Goal: Information Seeking & Learning: Learn about a topic

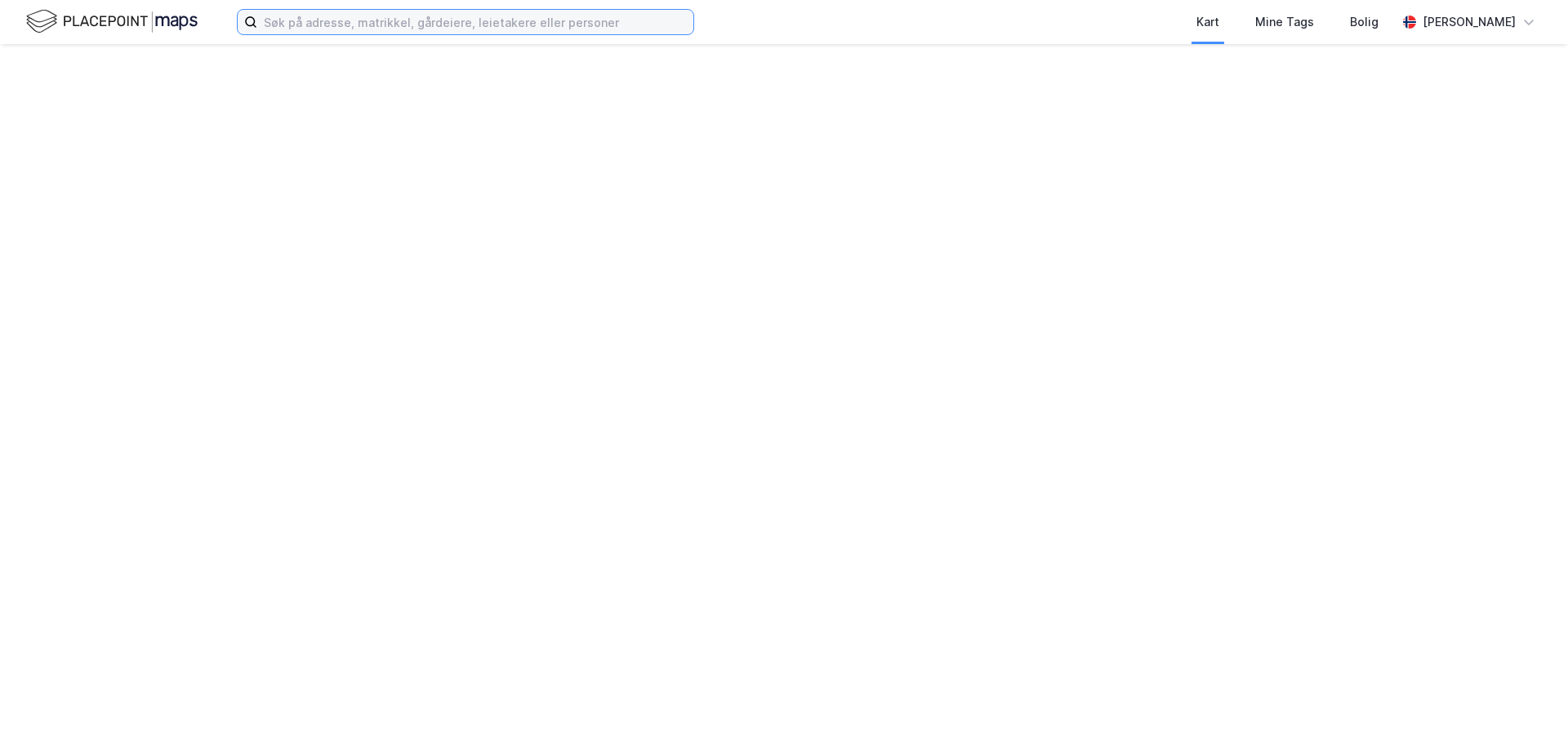
click at [313, 18] on input at bounding box center [475, 22] width 436 height 25
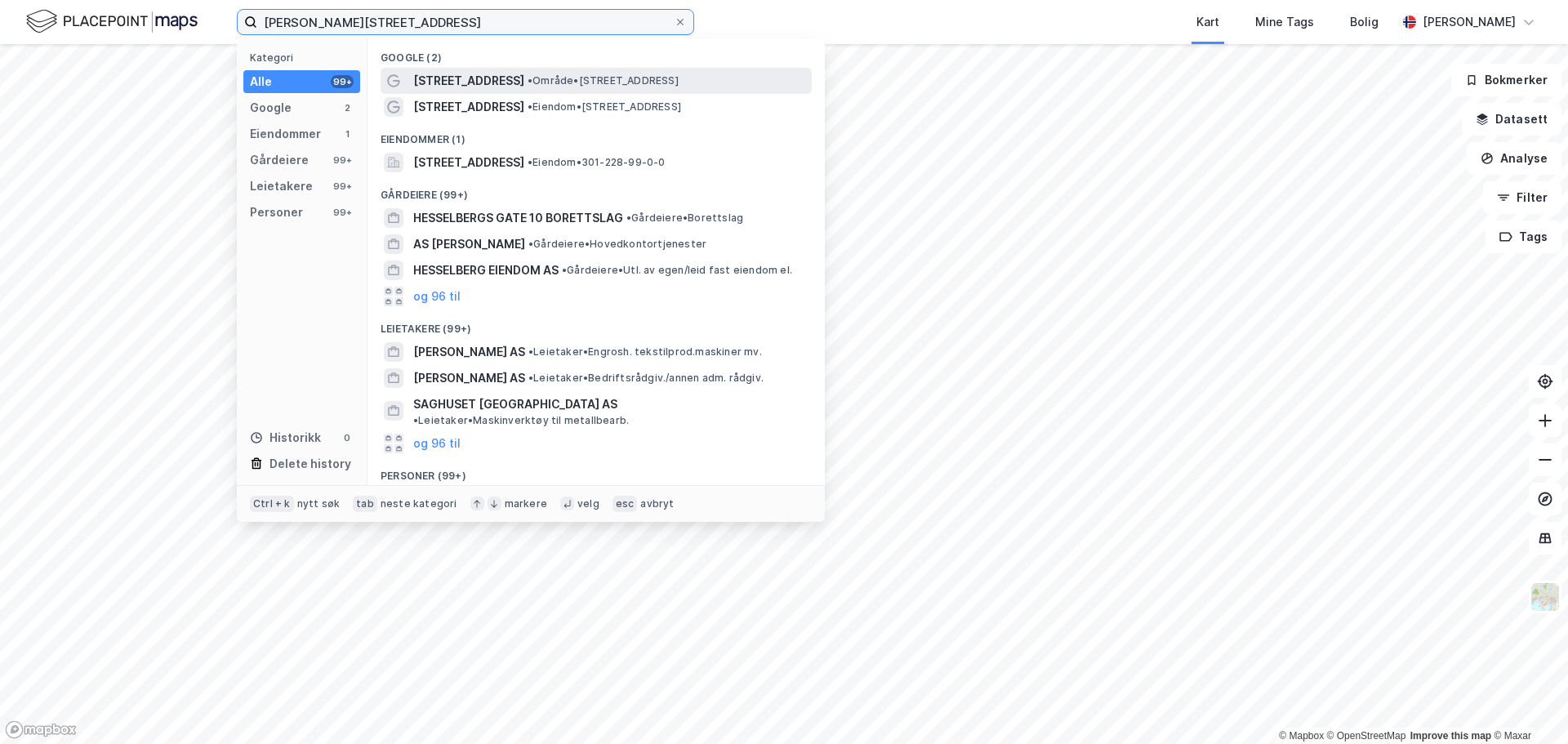
type input "[PERSON_NAME][STREET_ADDRESS]"
click at [518, 74] on span "[STREET_ADDRESS]" at bounding box center [469, 81] width 111 height 20
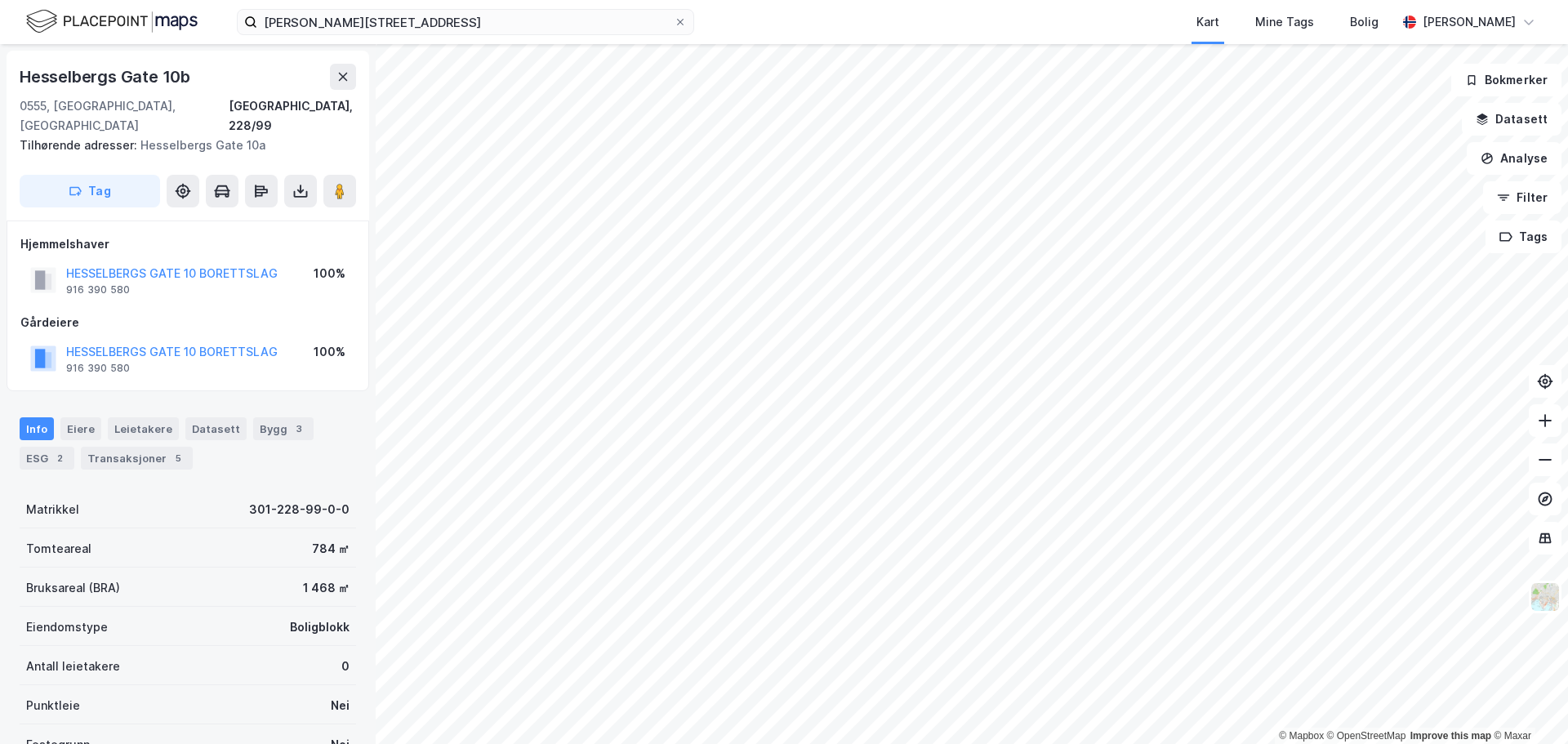
click at [240, 239] on div "Hjemmelshaver [STREET_ADDRESS] BORETTSLAG 916 390 580 100%" at bounding box center [188, 267] width 335 height 65
click at [235, 264] on div "HESSELBERGS GATE 10 BORETTSLAG" at bounding box center [172, 274] width 211 height 20
click at [0, 0] on button "HESSELBERGS GATE 10 BORETTSLAG" at bounding box center [0, 0] width 0 height 0
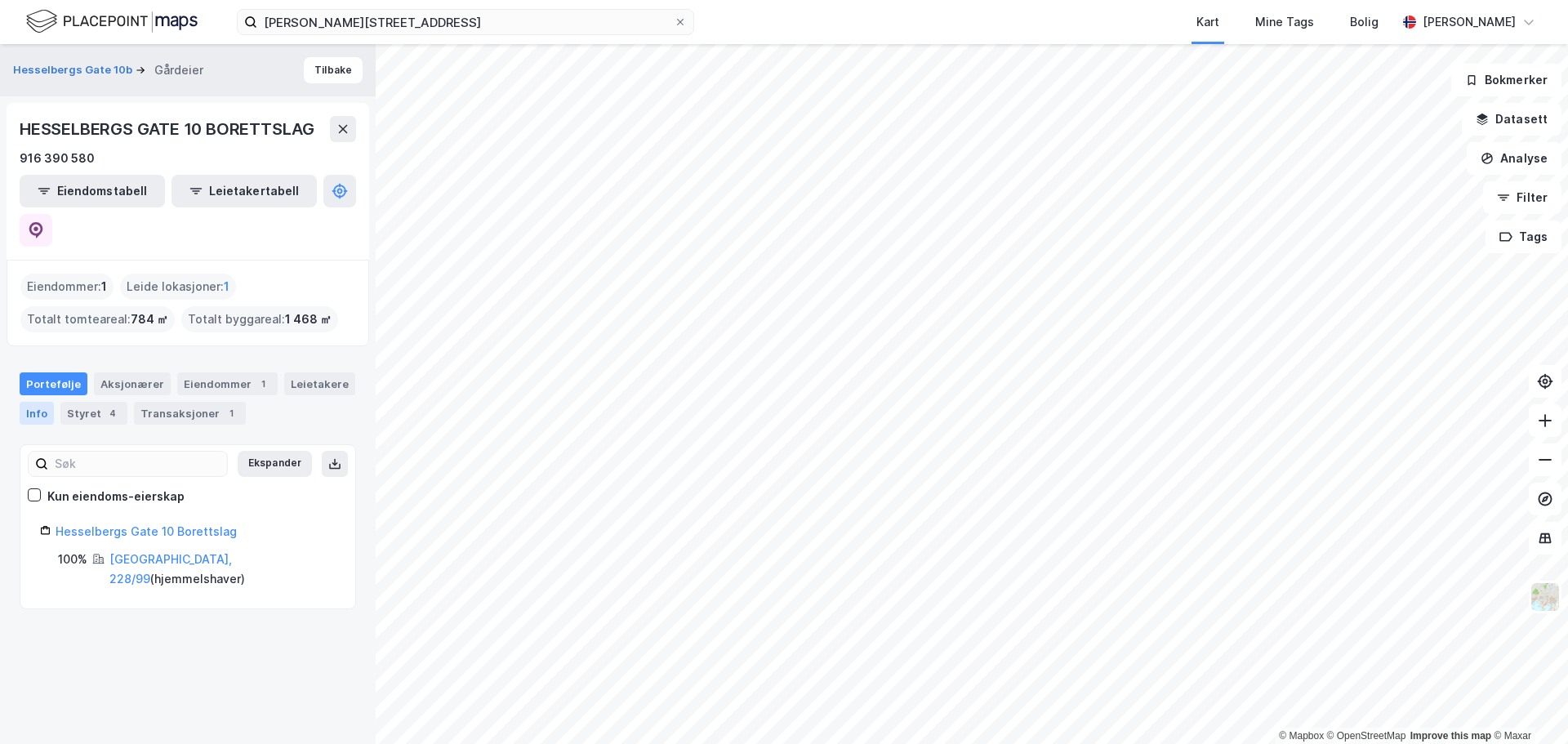
click at [39, 402] on div "Info" at bounding box center [37, 414] width 35 height 23
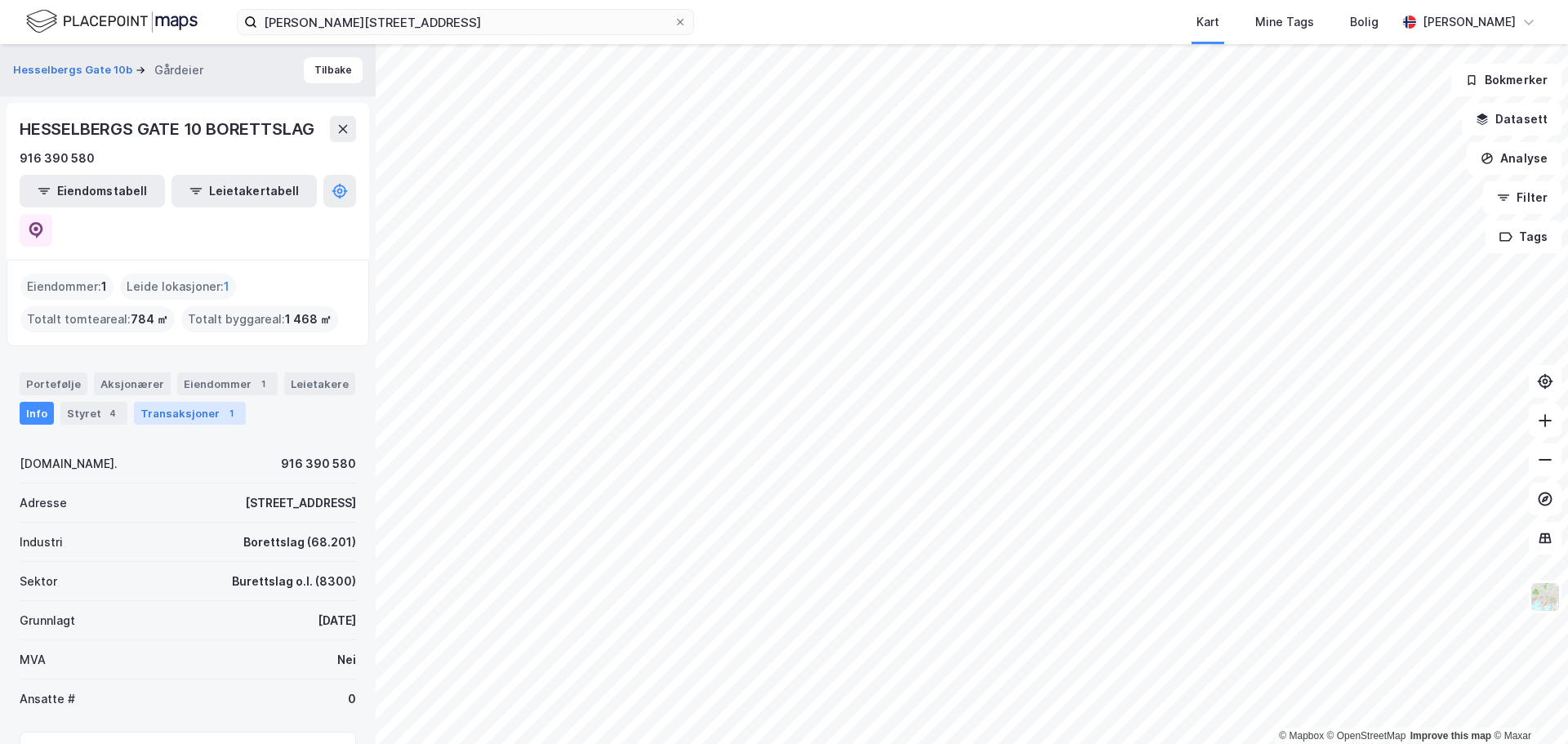
click at [169, 402] on div "Transaksjoner 1" at bounding box center [190, 414] width 112 height 23
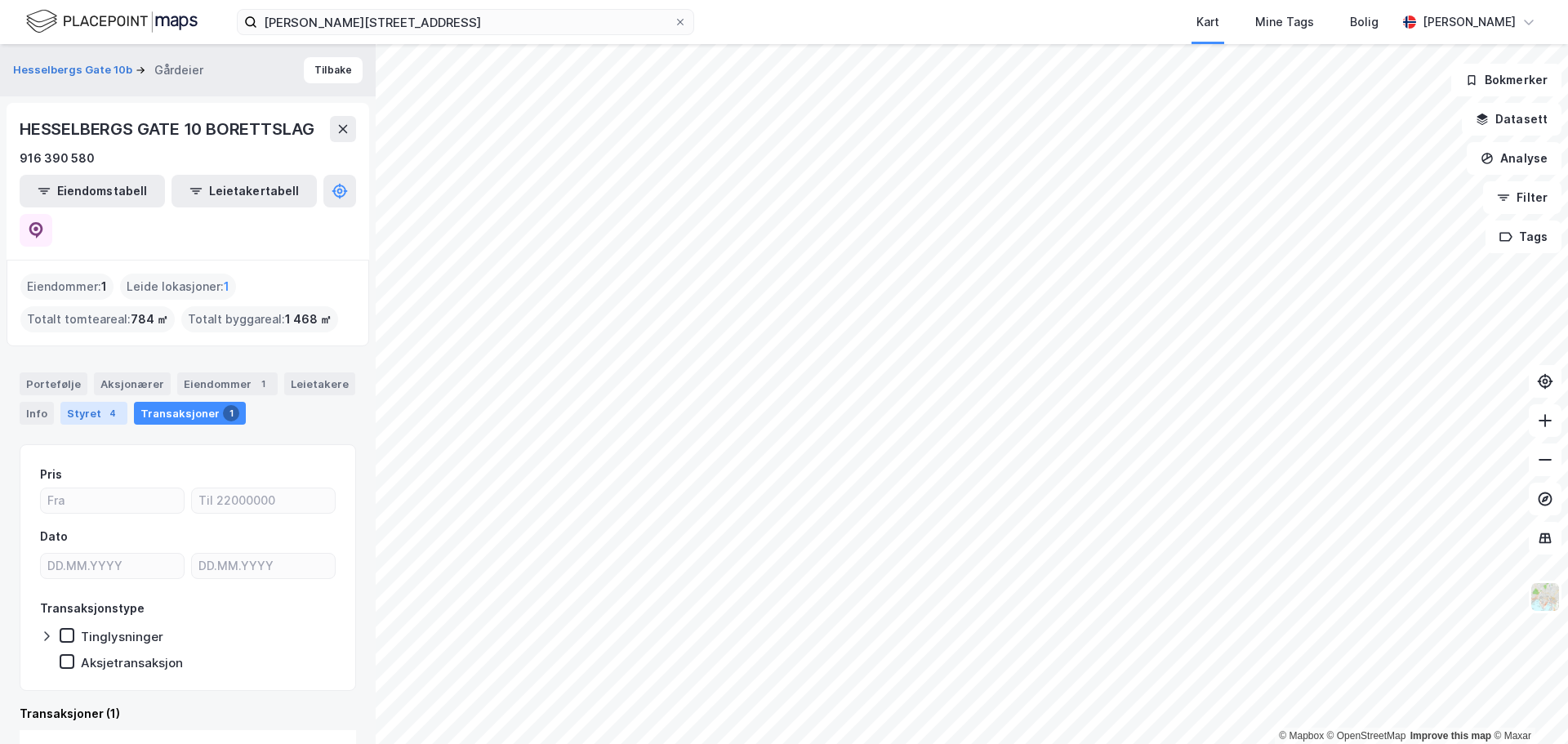
click at [81, 402] on div "Styret 4" at bounding box center [93, 414] width 67 height 23
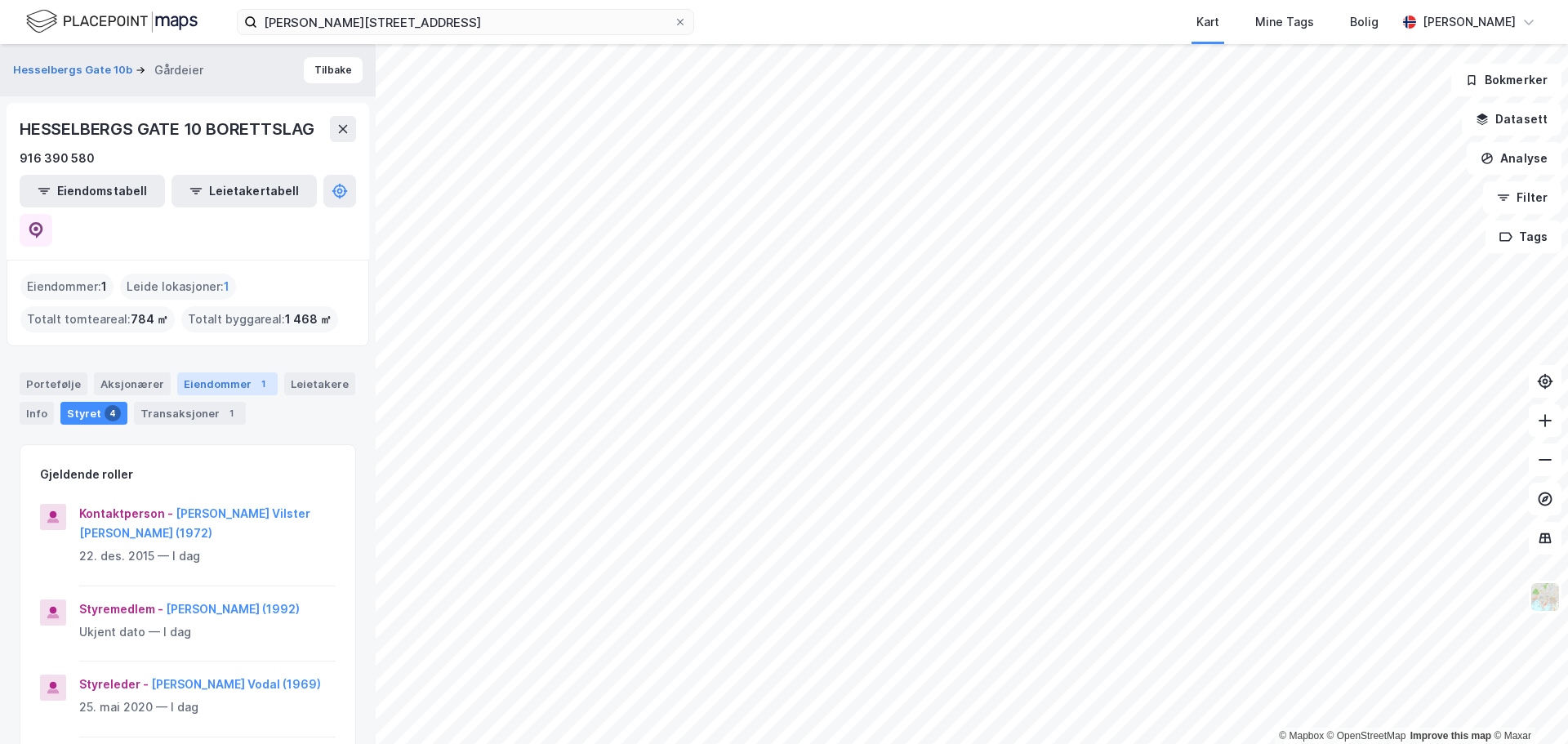
click at [255, 376] on div "1" at bounding box center [263, 384] width 17 height 17
